Goal: Information Seeking & Learning: Stay updated

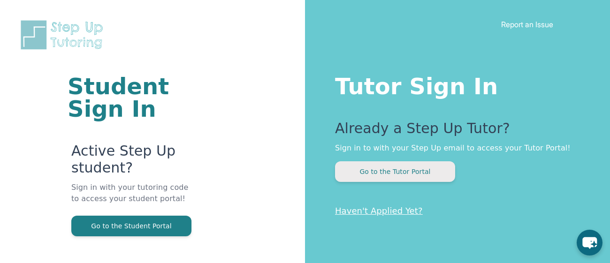
click at [380, 163] on button "Go to the Tutor Portal" at bounding box center [395, 172] width 120 height 21
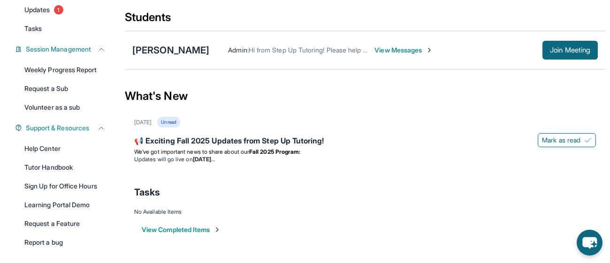
scroll to position [110, 0]
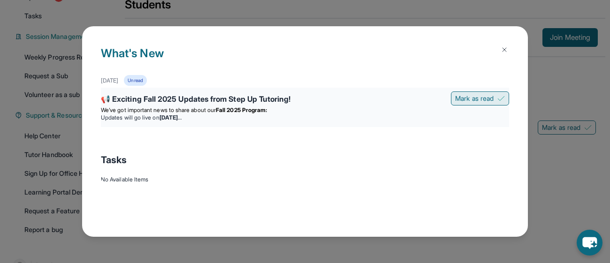
click at [490, 92] on button "Mark as read" at bounding box center [480, 99] width 58 height 14
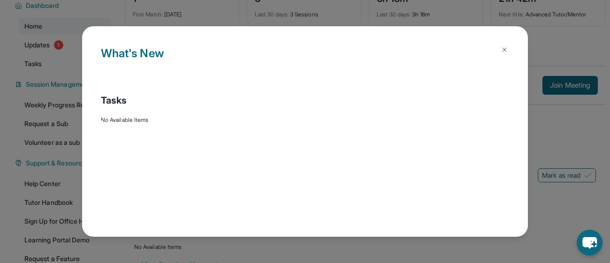
scroll to position [72, 0]
click at [499, 50] on button at bounding box center [504, 49] width 19 height 19
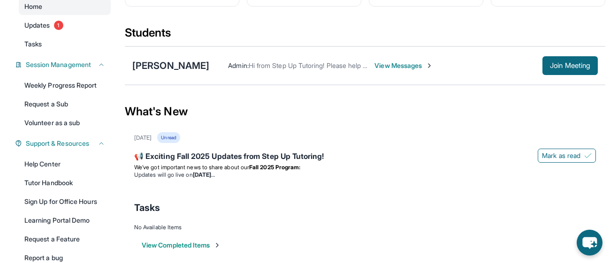
scroll to position [0, 0]
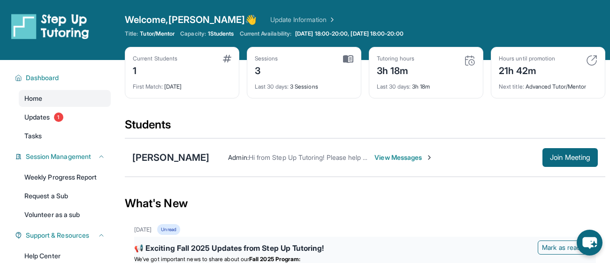
click at [398, 245] on div "📢 Exciting Fall 2025 Updates from Step Up Tutoring!" at bounding box center [365, 249] width 462 height 13
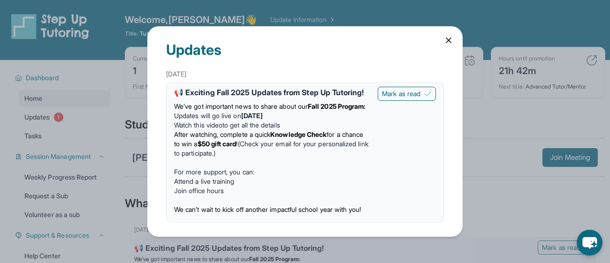
scroll to position [22, 0]
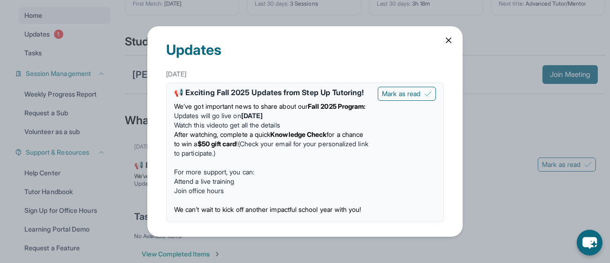
click at [519, 110] on div "Updates [DATE] 📢 Exciting Fall 2025 Updates from Step Up Tutoring! We’ve got im…" at bounding box center [305, 131] width 610 height 263
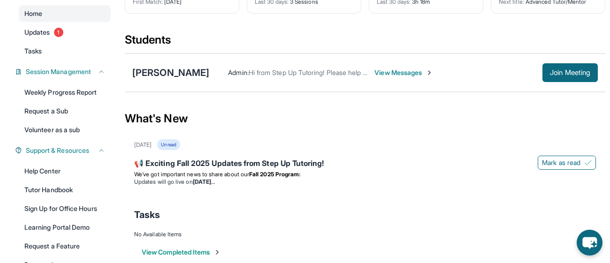
scroll to position [93, 0]
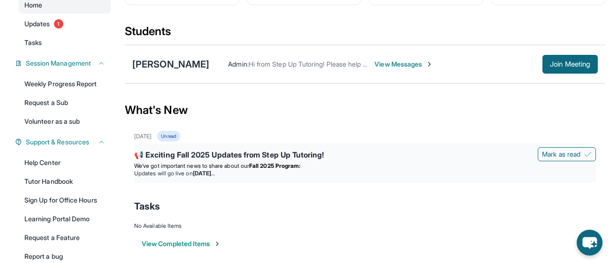
click at [390, 170] on li "Updates will go live [DATE][DATE]" at bounding box center [365, 174] width 462 height 8
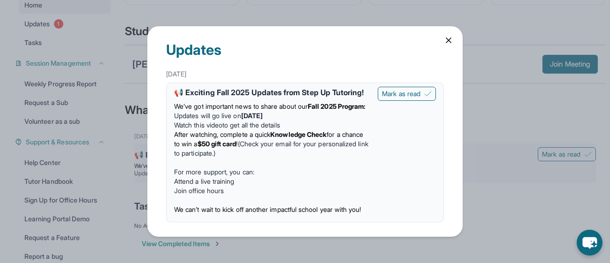
scroll to position [22, 0]
click at [545, 93] on div "Updates [DATE] 📢 Exciting Fall 2025 Updates from Step Up Tutoring! We’ve got im…" at bounding box center [305, 131] width 610 height 263
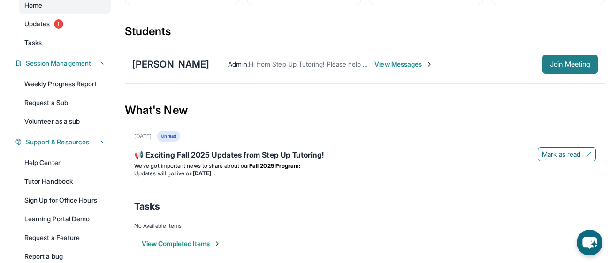
click at [579, 62] on span "Join Meeting" at bounding box center [570, 65] width 40 height 6
